Goal: Check status: Check status

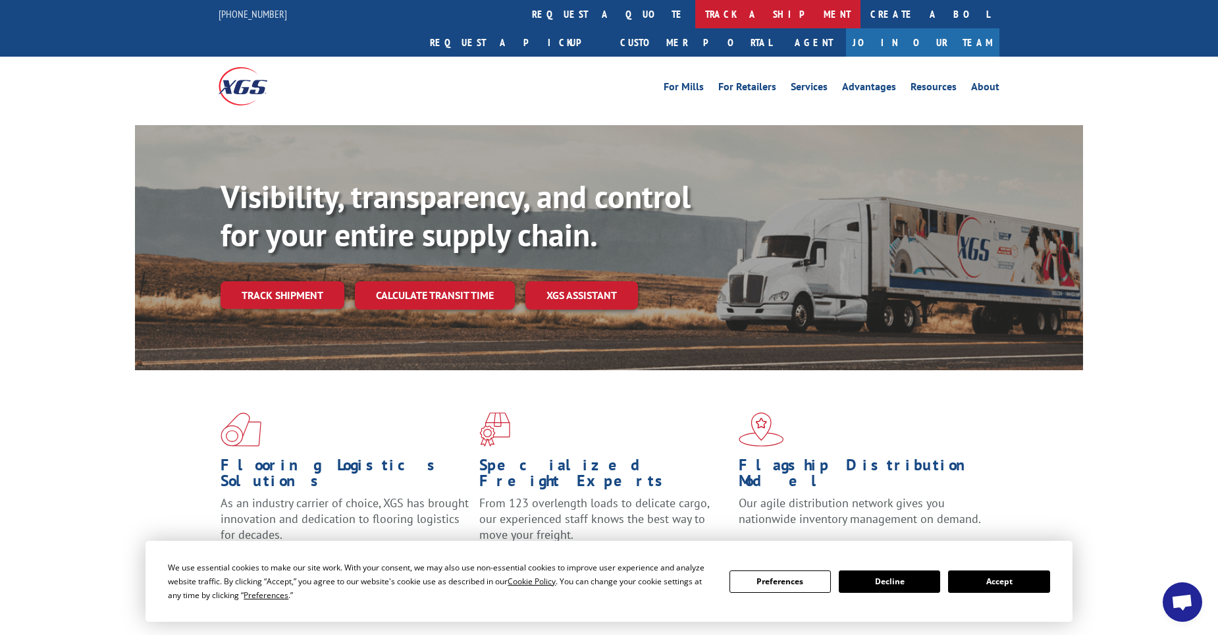
click at [695, 17] on link "track a shipment" at bounding box center [777, 14] width 165 height 28
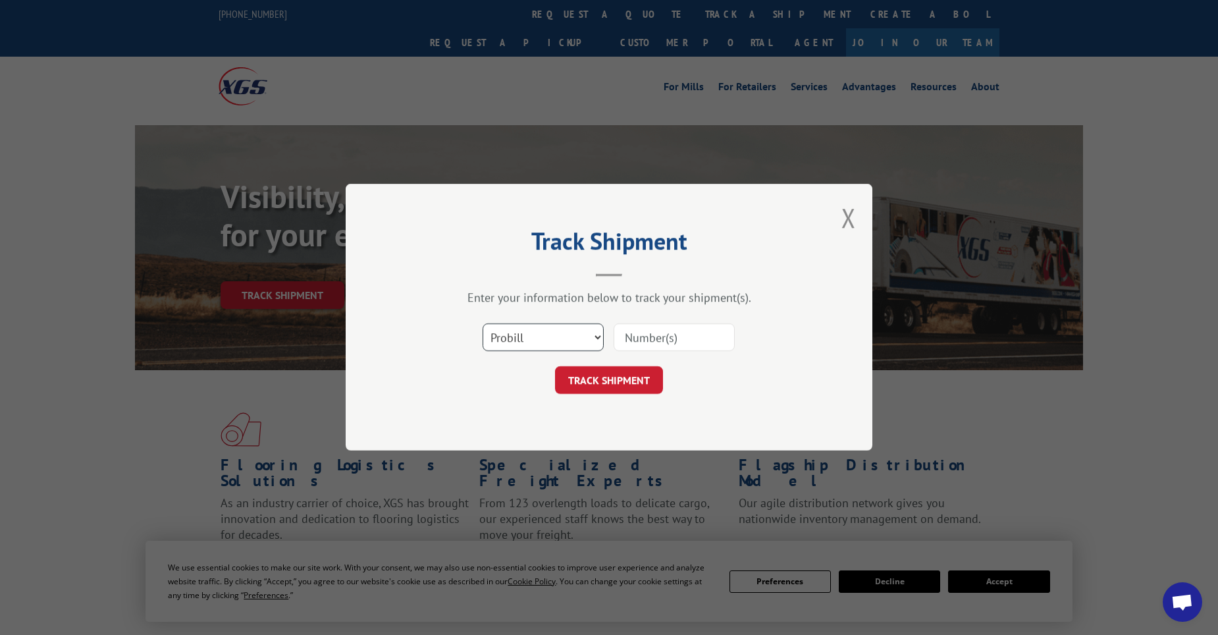
click at [568, 329] on select "Select category... Probill BOL PO" at bounding box center [543, 338] width 121 height 28
select select "po"
click at [483, 324] on select "Select category... Probill BOL PO" at bounding box center [543, 338] width 121 height 28
click at [674, 334] on input at bounding box center [674, 338] width 121 height 28
paste input "04548618"
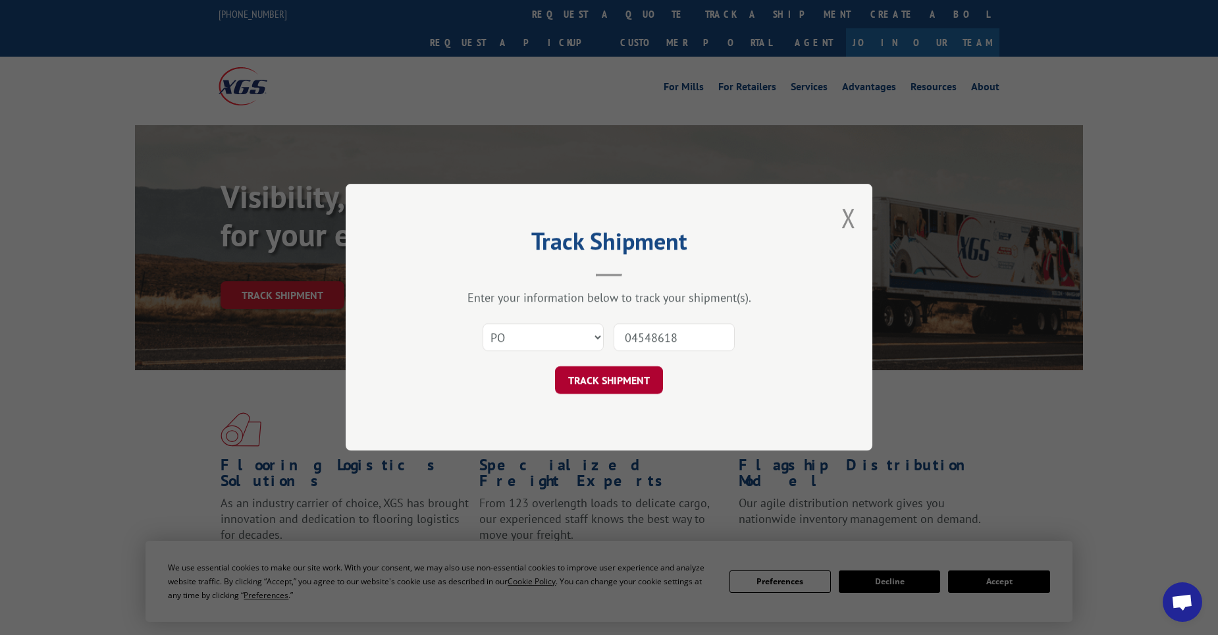
type input "04548618"
click at [627, 381] on button "TRACK SHIPMENT" at bounding box center [609, 381] width 108 height 28
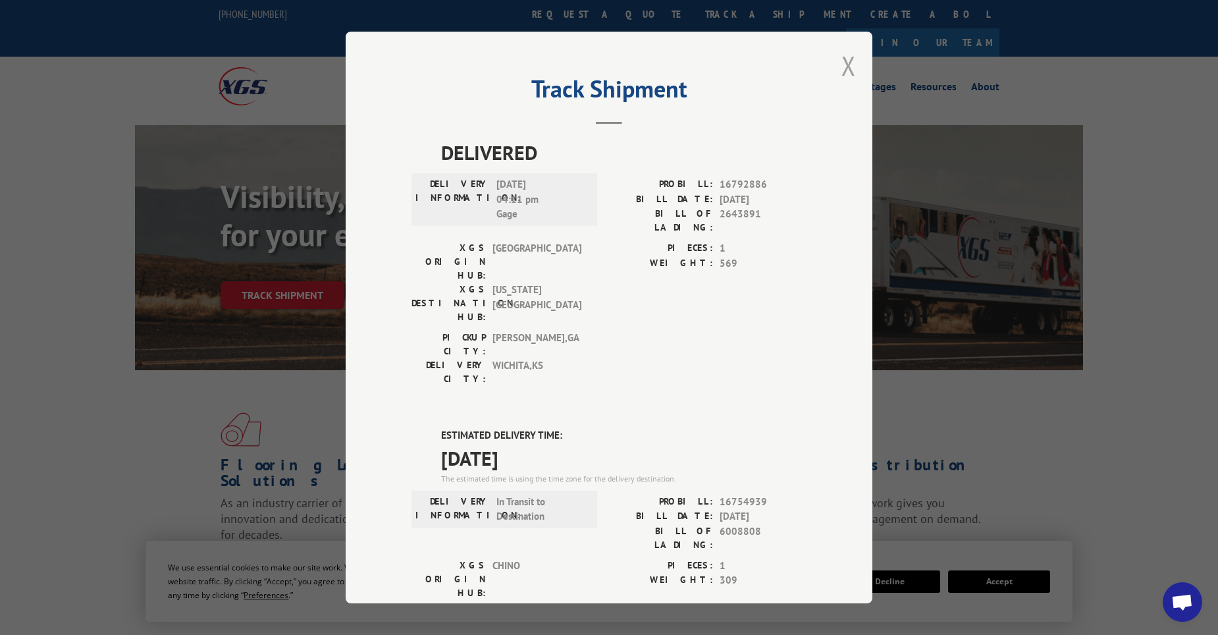
click at [843, 61] on button "Close modal" at bounding box center [848, 65] width 14 height 35
